Goal: Feedback & Contribution: Submit feedback/report problem

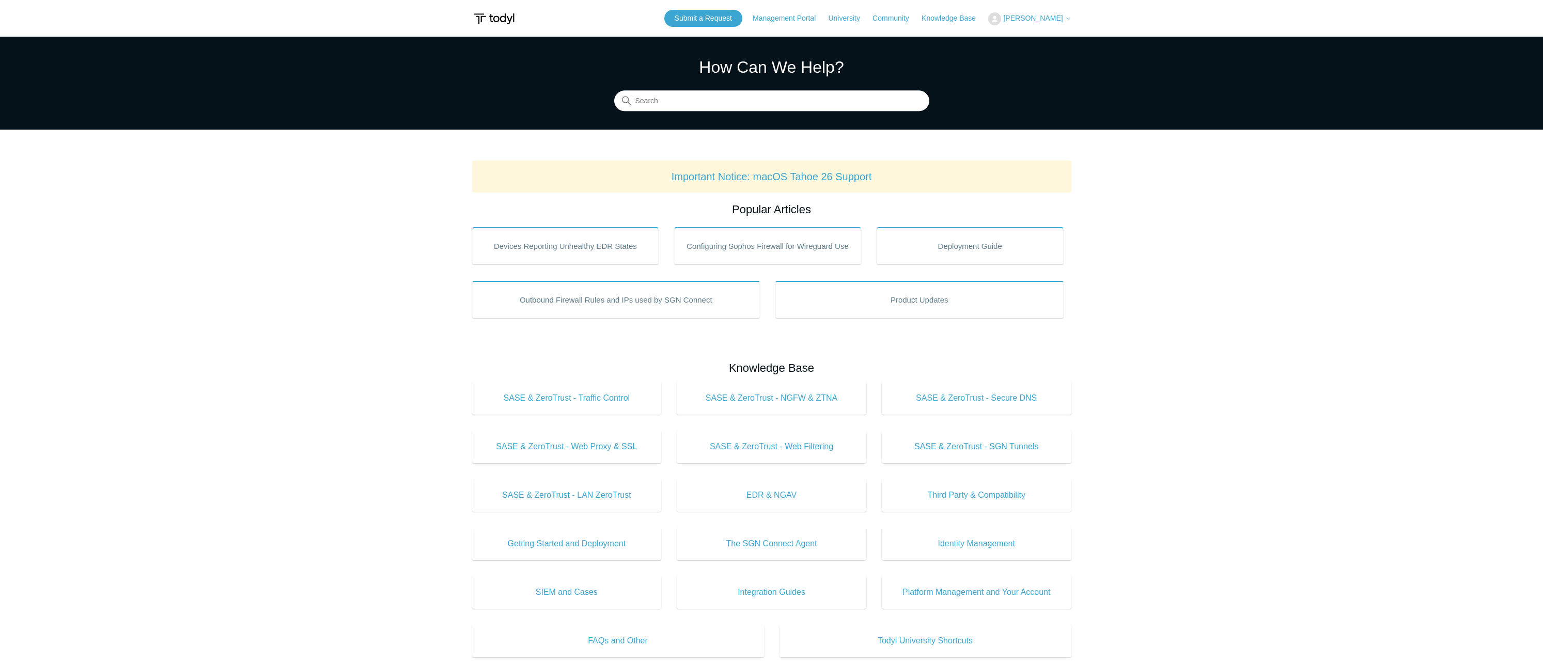
click at [1041, 17] on span "[PERSON_NAME]" at bounding box center [1032, 18] width 59 height 8
click at [1045, 37] on link "My Support Requests" at bounding box center [1039, 41] width 101 height 18
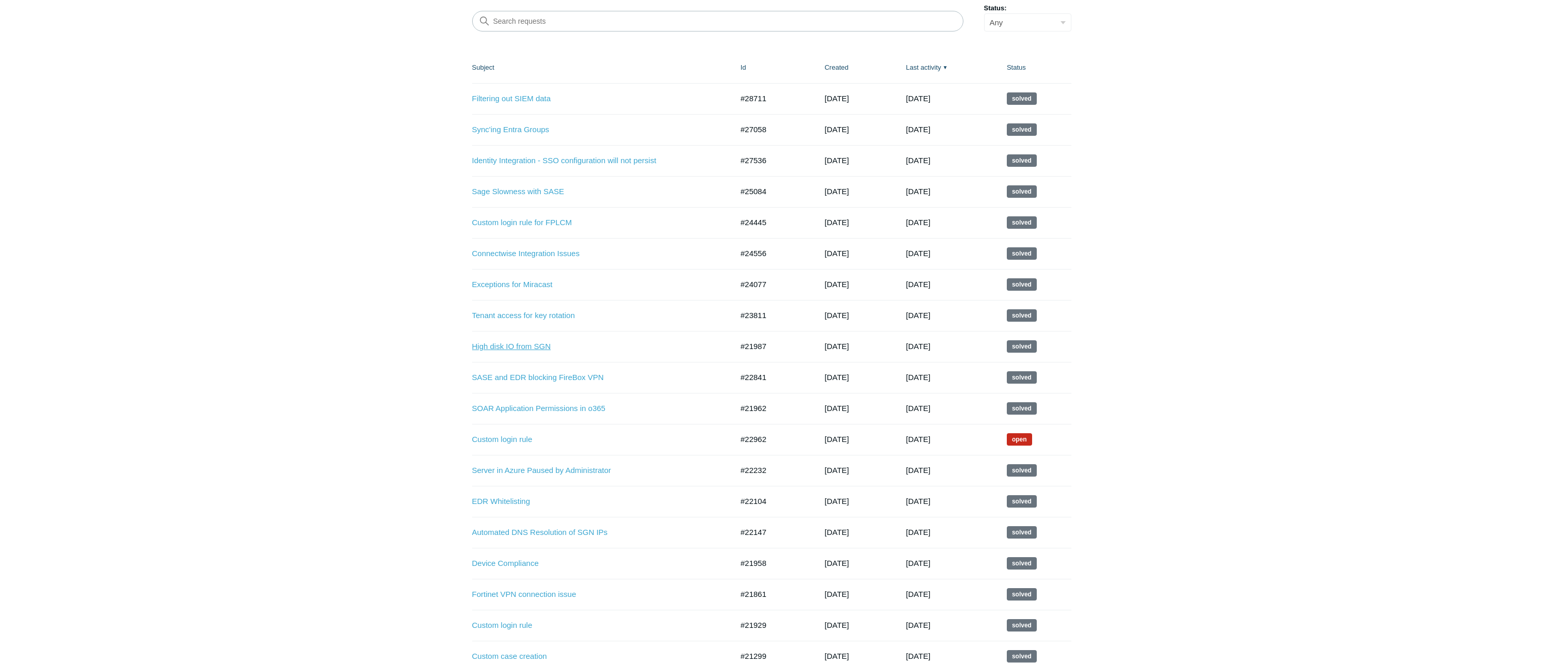
scroll to position [155, 0]
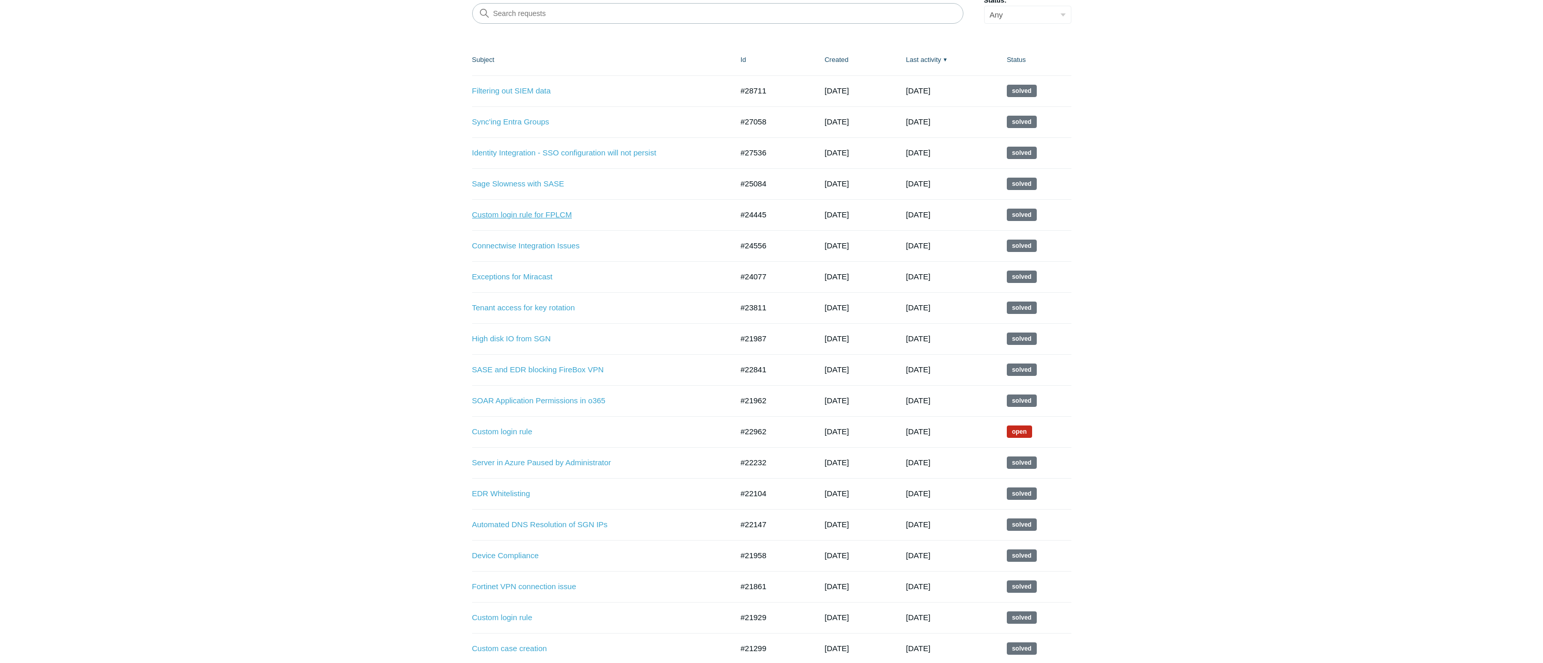
click at [555, 216] on link "Custom login rule for FPLCM" at bounding box center [594, 215] width 245 height 12
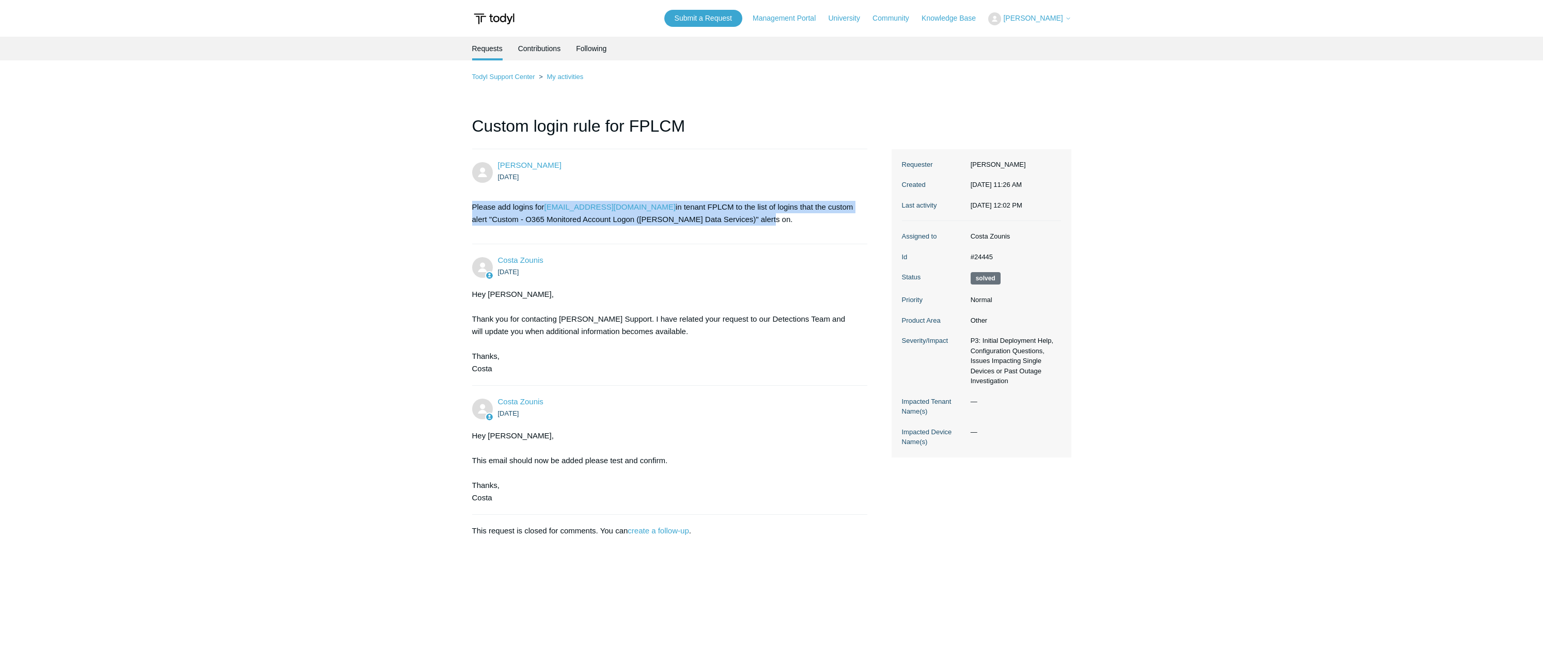
drag, startPoint x: 760, startPoint y: 221, endPoint x: 462, endPoint y: 211, distance: 297.7
click at [462, 211] on main "Requests Contributions Following Todyl Support Center My activities Custom logi…" at bounding box center [771, 335] width 1543 height 597
copy p "Please add logins for gds@fplcm.onmicrosoft.com in tenant FPLCM to the list of …"
click at [573, 74] on link "My activities" at bounding box center [564, 77] width 37 height 8
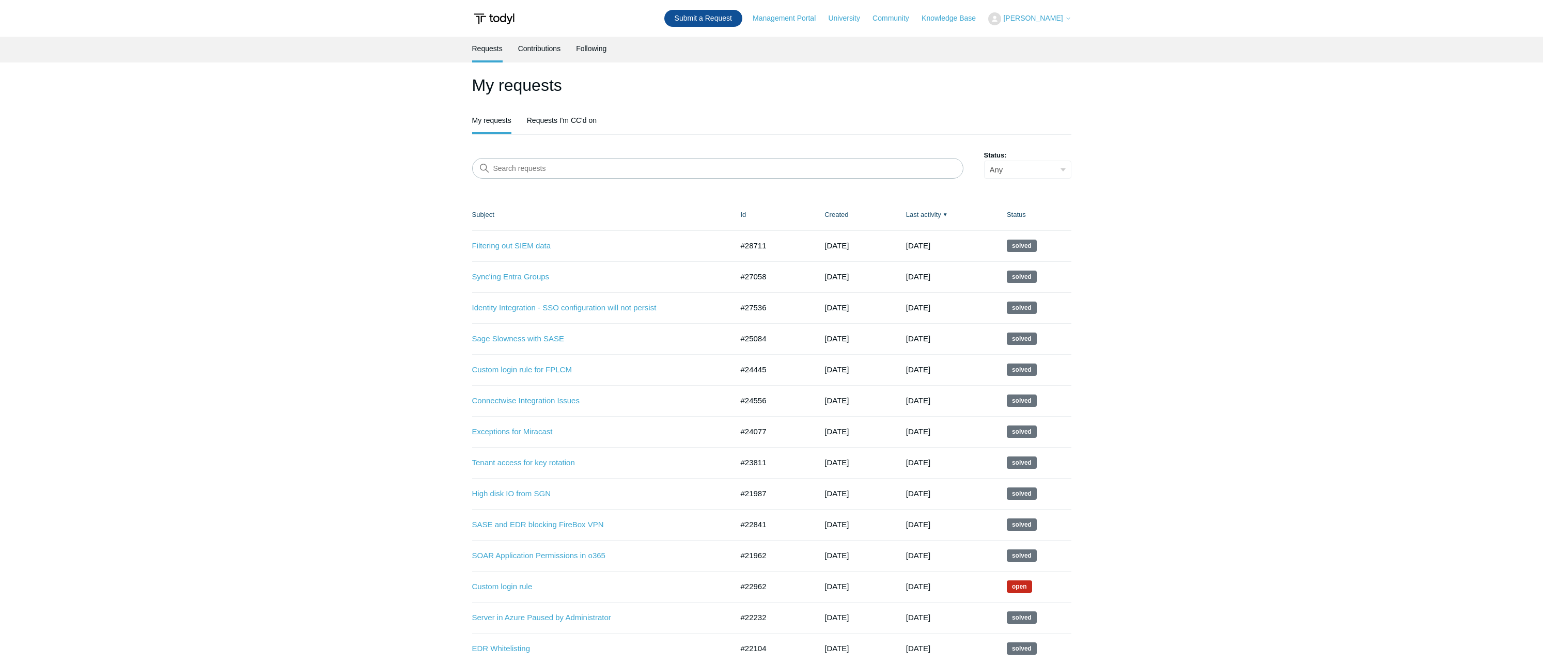
click at [703, 22] on link "Submit a Request" at bounding box center [703, 18] width 78 height 17
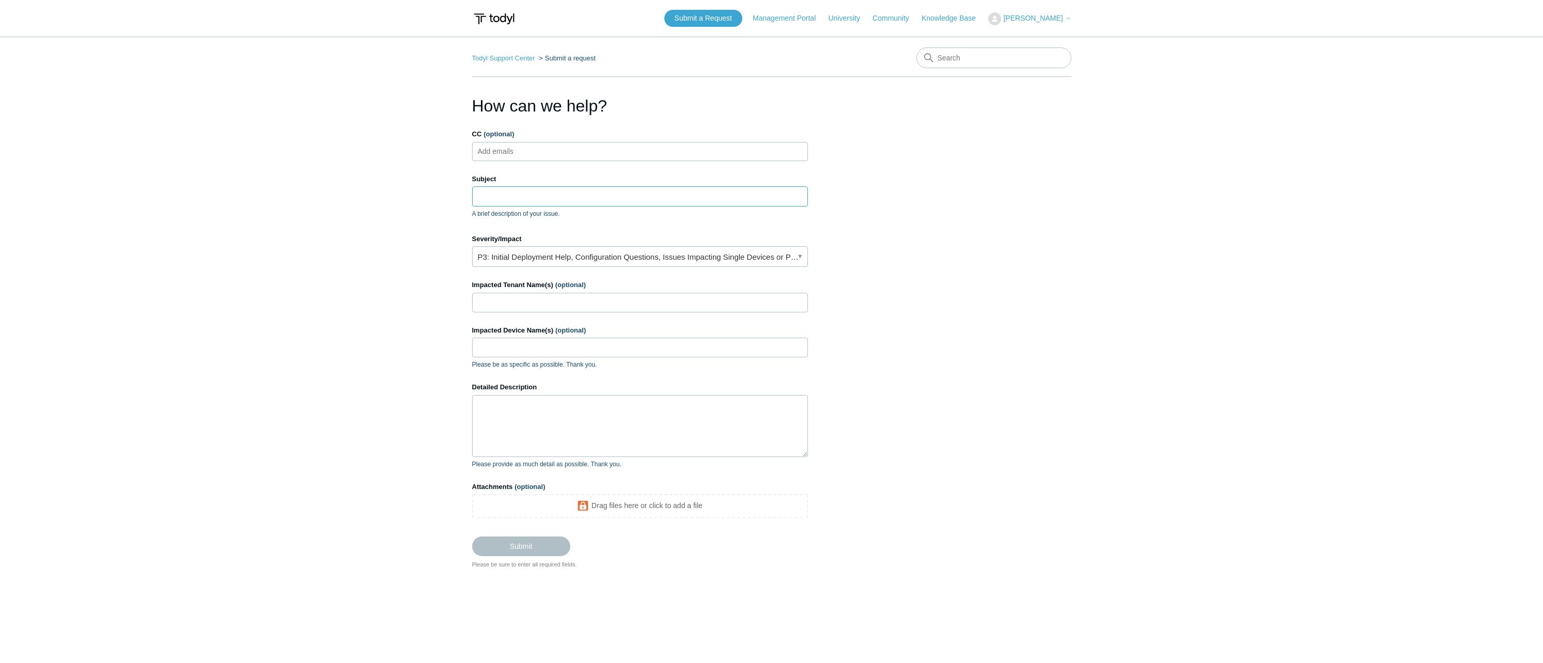
click at [518, 205] on input "Subject" at bounding box center [640, 196] width 336 height 20
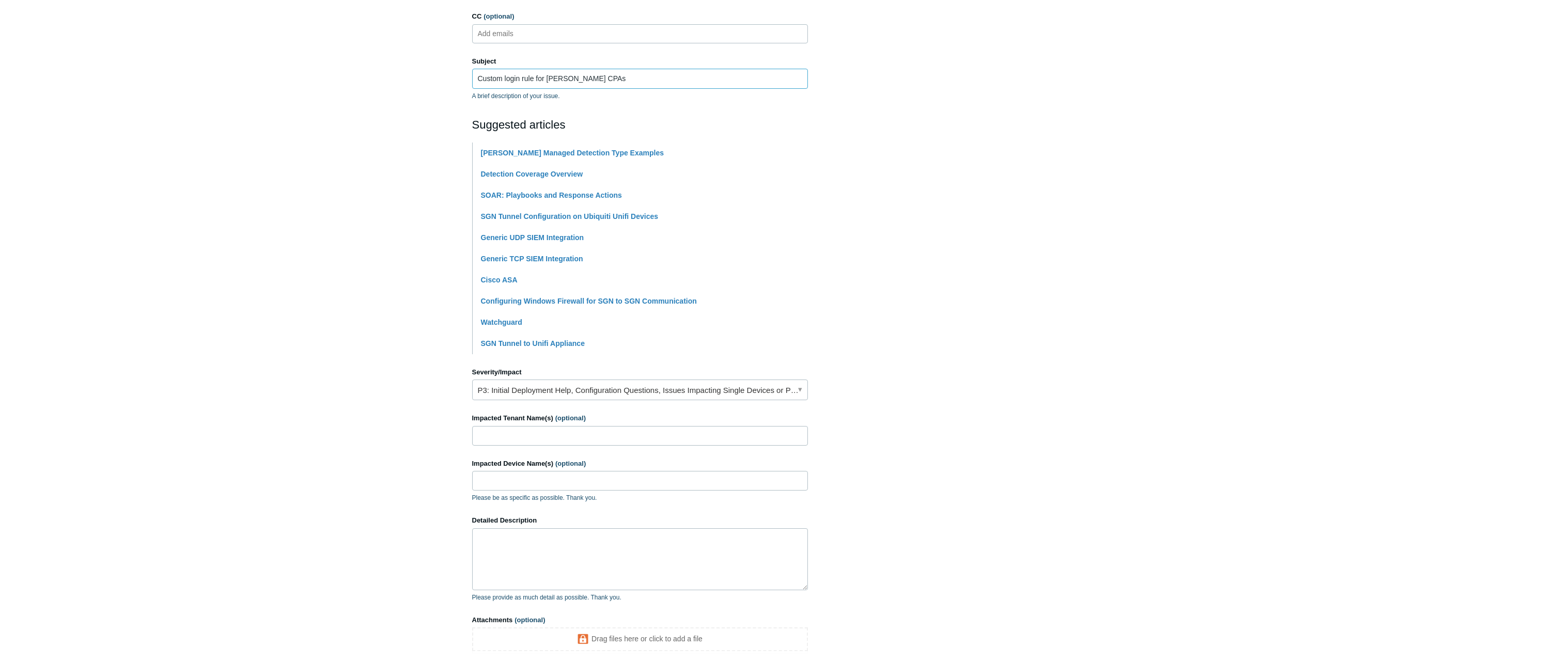
scroll to position [155, 0]
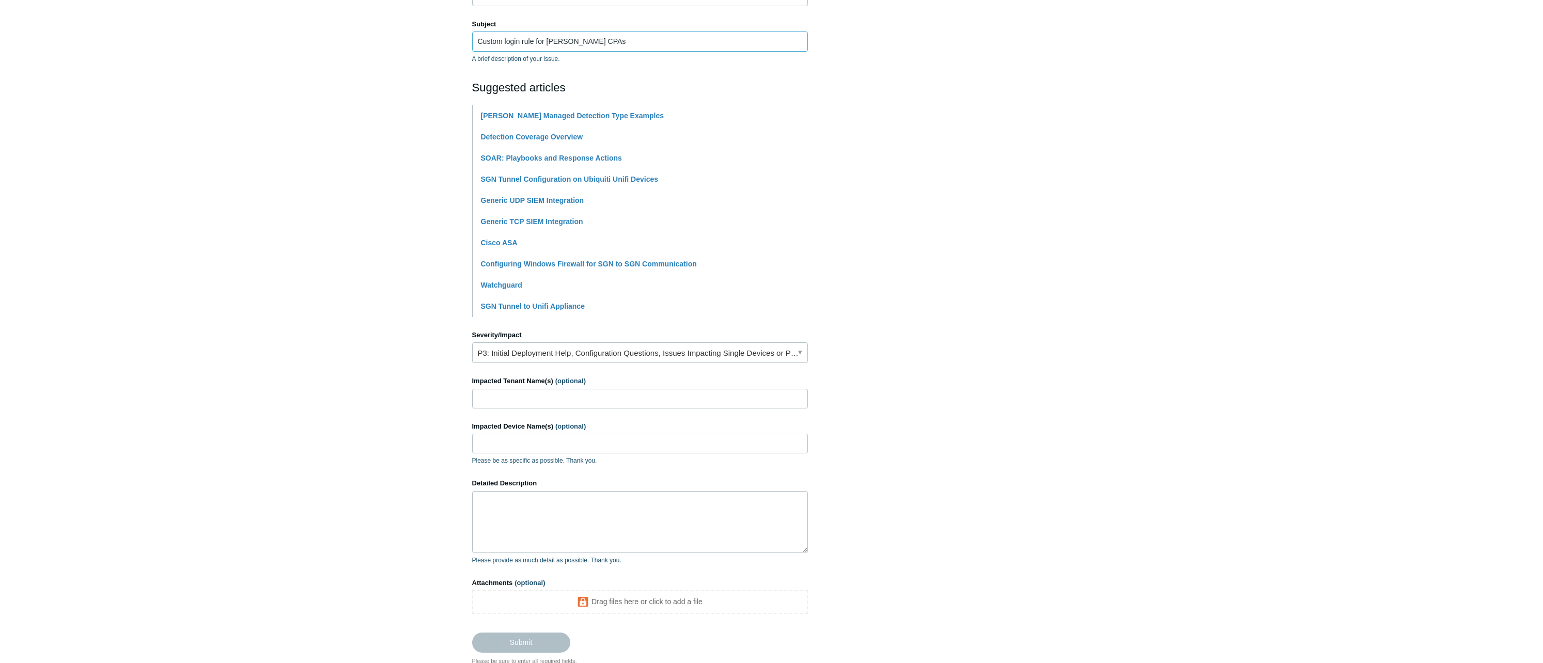
type input "Custom login rule for Richard CPAs"
click at [577, 401] on input "Impacted Tenant Name(s) (optional)" at bounding box center [640, 399] width 336 height 20
type input "Richard CPAs"
click at [551, 516] on textarea "Detailed Description" at bounding box center [640, 522] width 336 height 62
paste textarea "Please add logins for gds@fplcm.onmicrosoft.com in tenant FPLCM to the list of …"
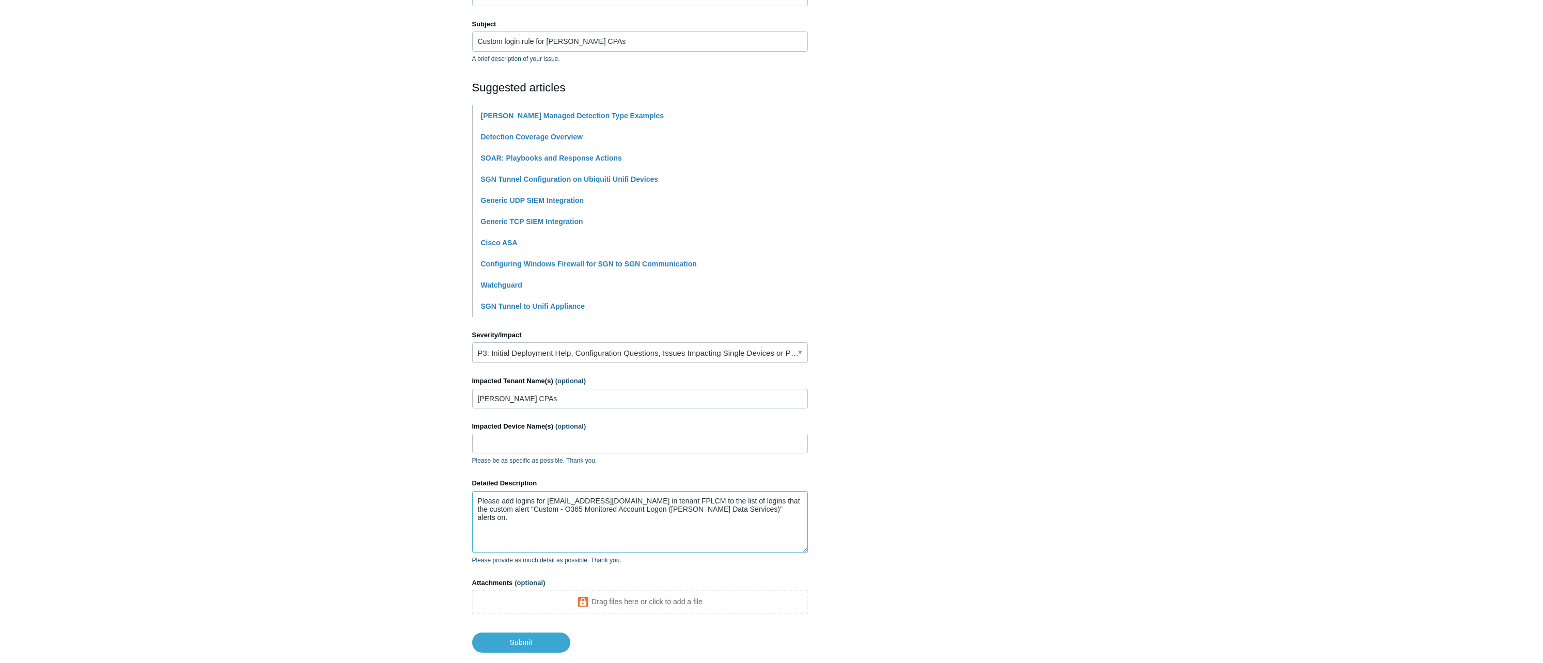
click at [583, 499] on textarea "Please add logins for gds@fplcm.onmicrosoft.com in tenant FPLCM to the list of …" at bounding box center [640, 522] width 336 height 62
drag, startPoint x: 658, startPoint y: 500, endPoint x: 548, endPoint y: 499, distance: 110.0
click at [548, 499] on textarea "Please add logins for gds@richardcpas.onmicrosoft.com in tenant FPLCM to the li…" at bounding box center [640, 522] width 336 height 62
drag, startPoint x: 715, startPoint y: 500, endPoint x: 692, endPoint y: 499, distance: 22.7
click at [692, 499] on textarea "Please add logins for gds@richardcpas.onmicrosoft.com in tenant FPLCM to the li…" at bounding box center [640, 522] width 336 height 62
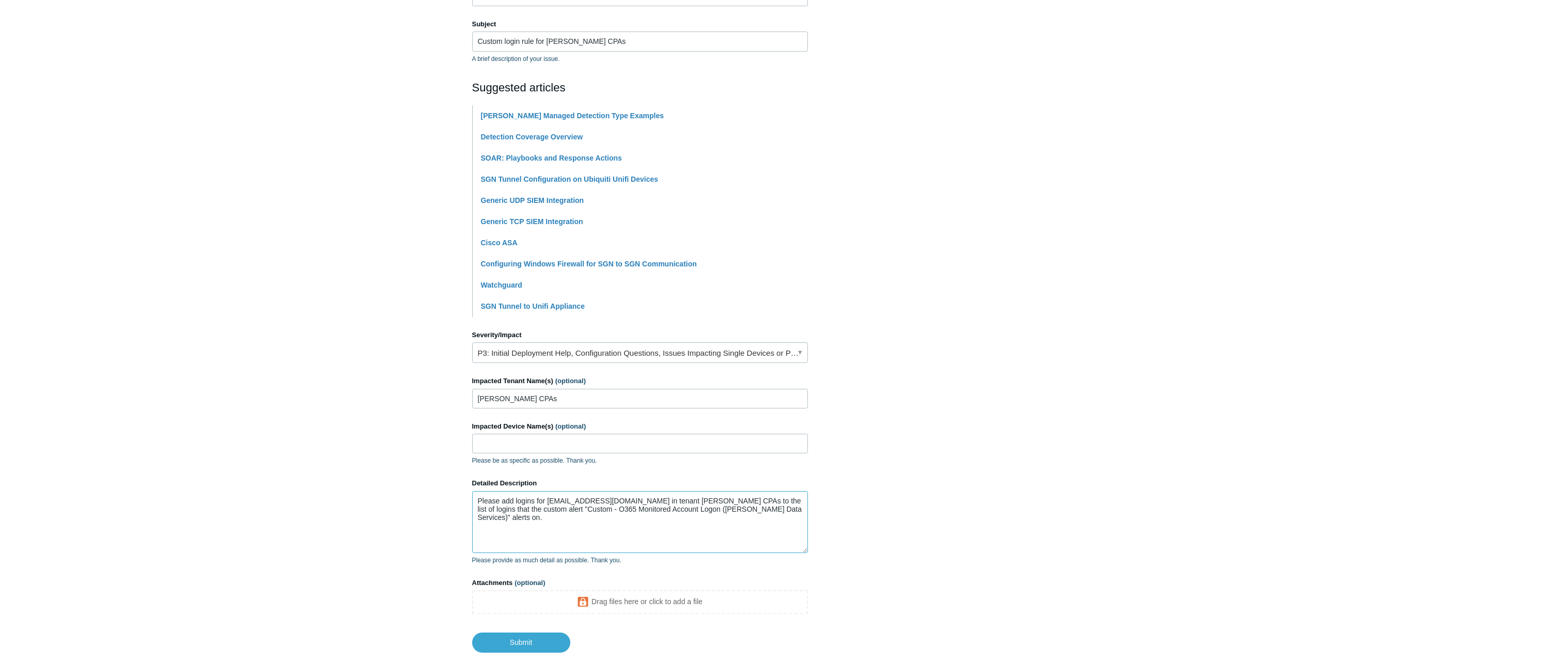
type textarea "Please add logins for gds@richardcpas.onmicrosoft.com in tenant Richard CPAs to…"
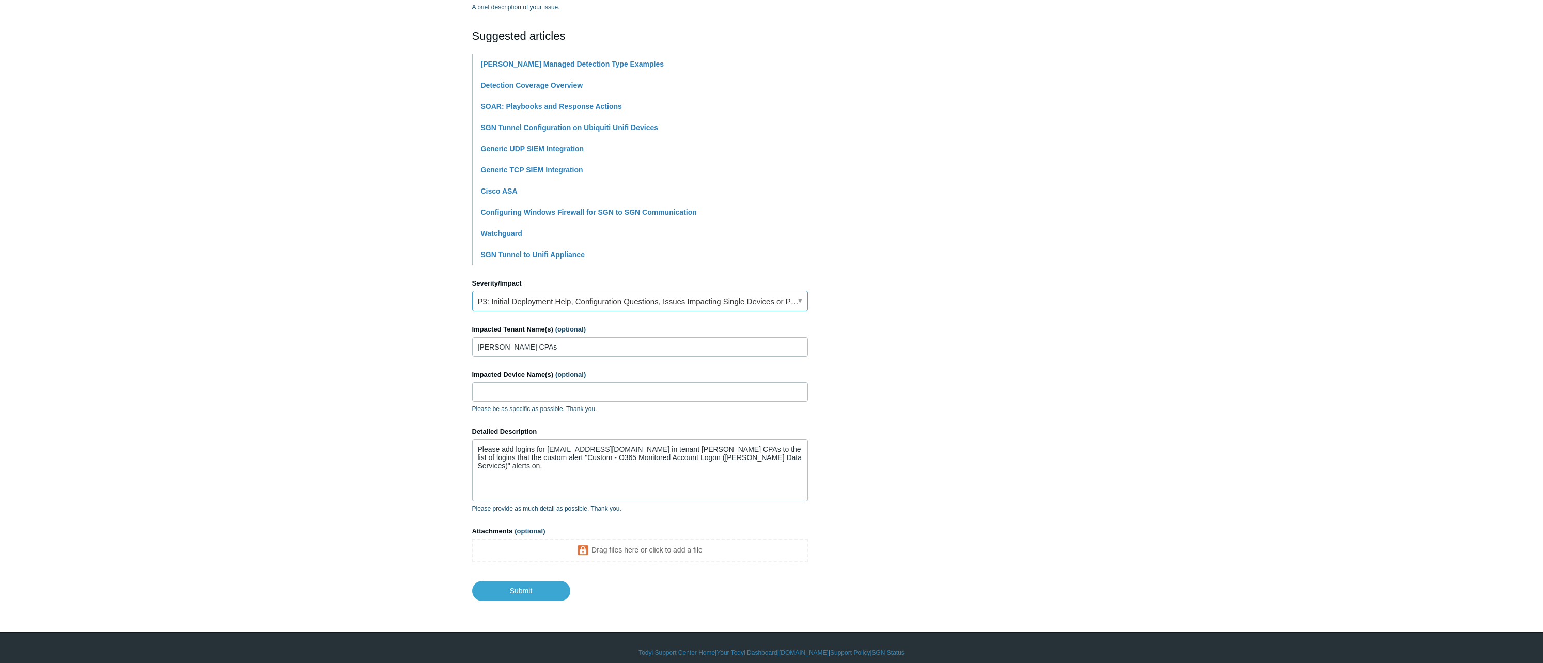
click at [736, 303] on link "P3: Initial Deployment Help, Configuration Questions, Issues Impacting Single D…" at bounding box center [640, 301] width 336 height 21
click at [901, 203] on section "How can we help? CC (optional) Add emails Subject Custom login rule for Richard…" at bounding box center [771, 244] width 599 height 714
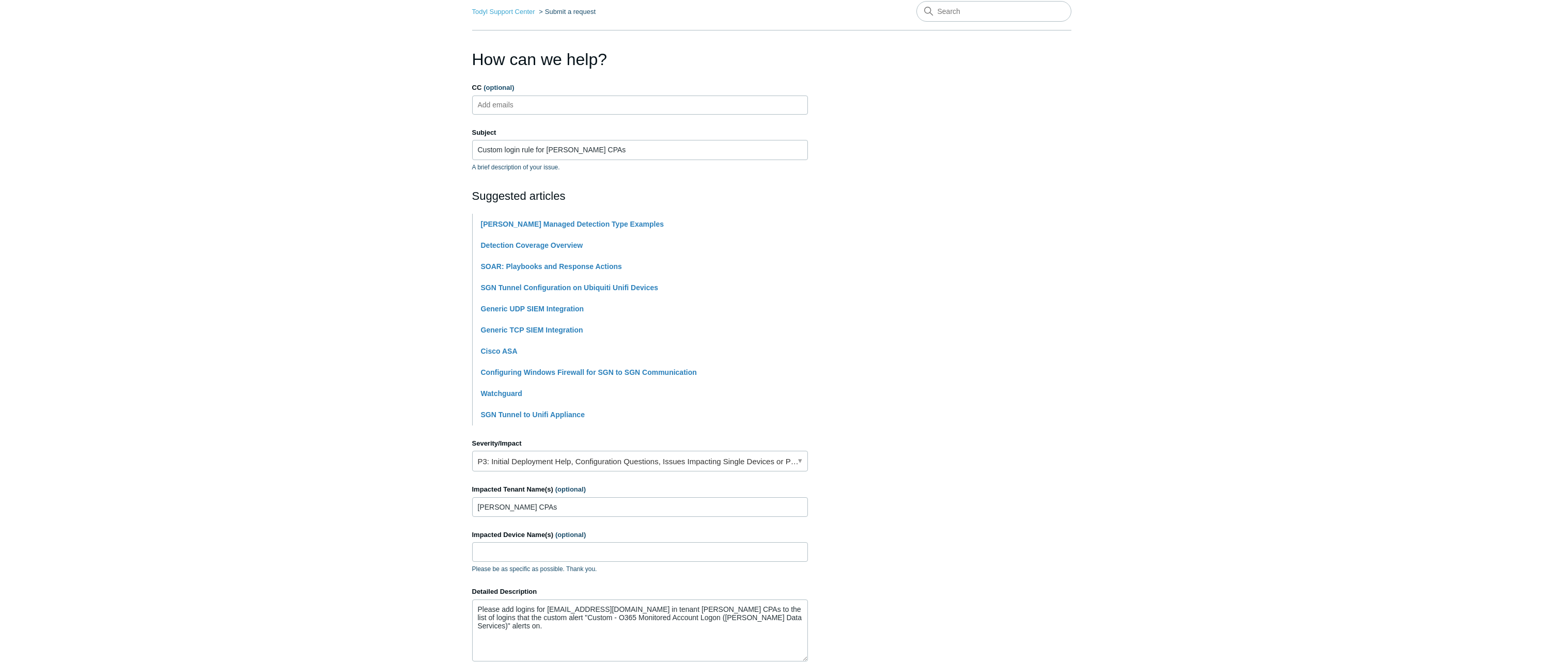
scroll to position [216, 0]
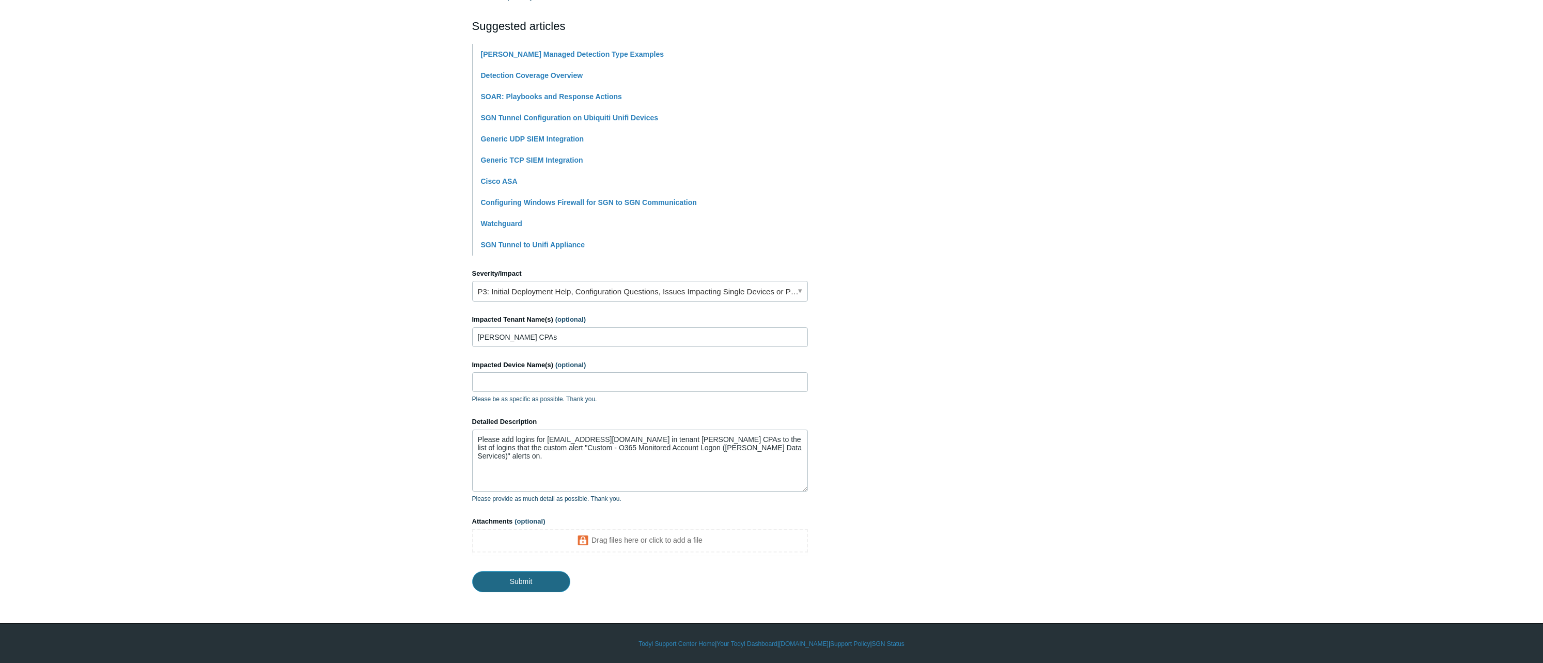
click at [539, 587] on input "Submit" at bounding box center [521, 581] width 98 height 21
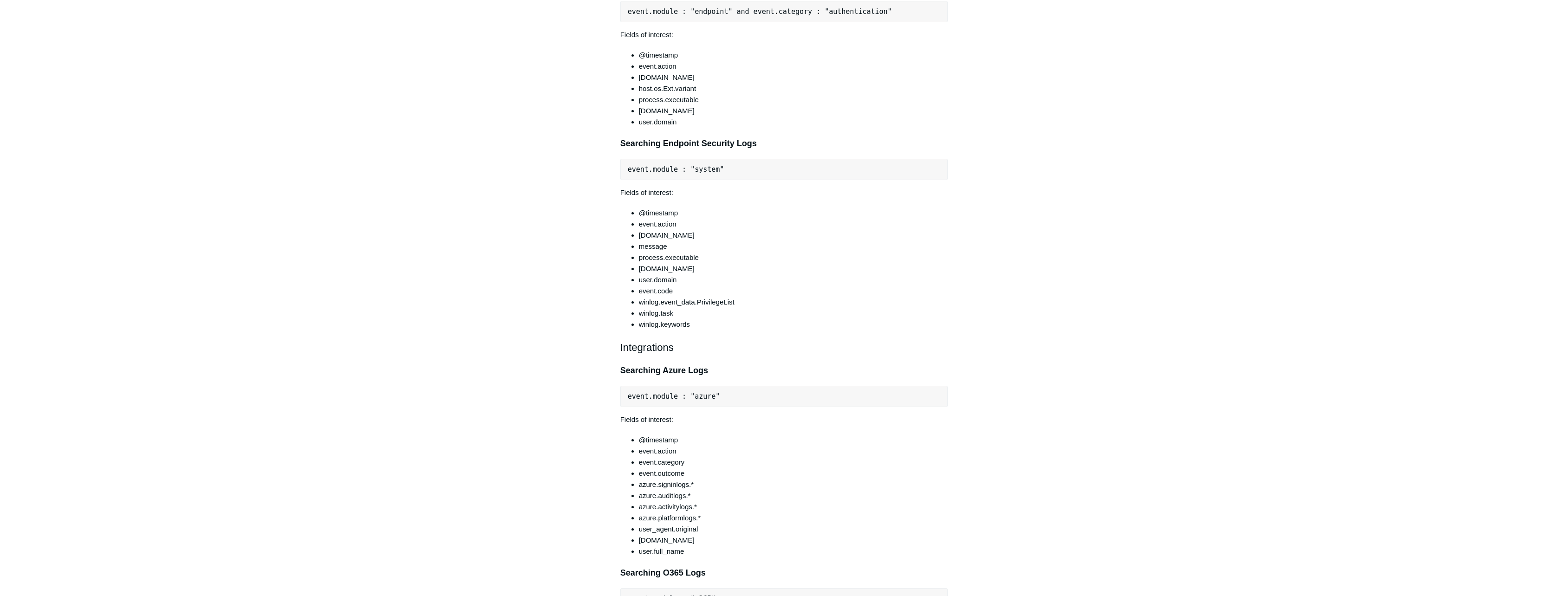
scroll to position [3483, 0]
click at [1270, 287] on main "Todyl Support Center SIEM and Cases SIEM Articles in this section What Does Pow…" at bounding box center [784, 583] width 1568 height 8064
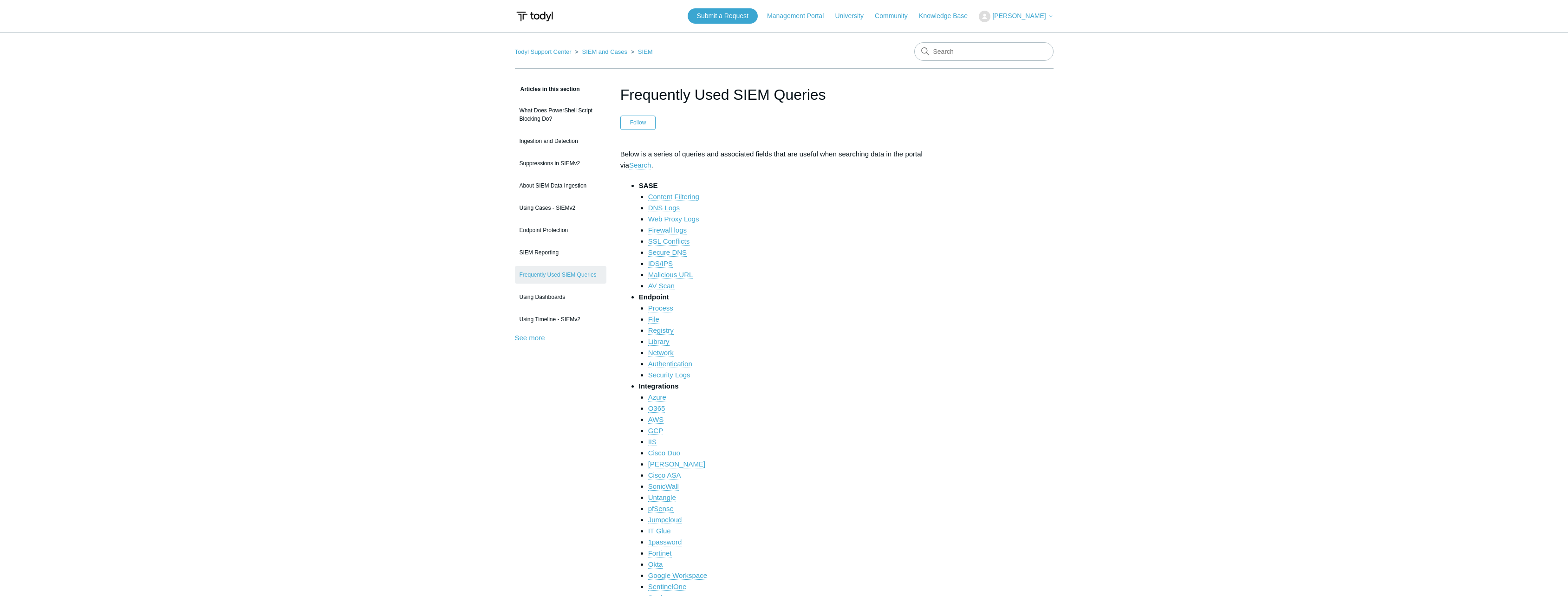
scroll to position [0, 0]
click at [529, 114] on link "What Does PowerShell Script Blocking Do?" at bounding box center [561, 115] width 92 height 26
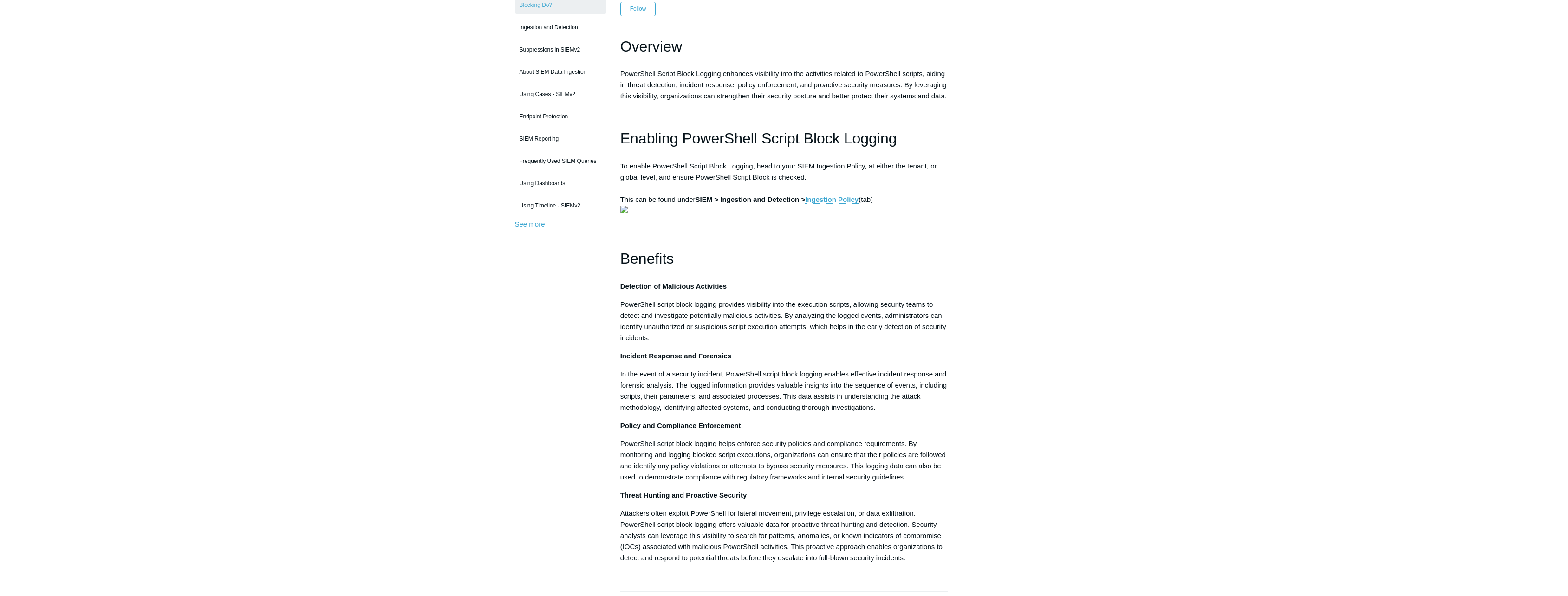
scroll to position [47, 0]
